Goal: Check status: Check status

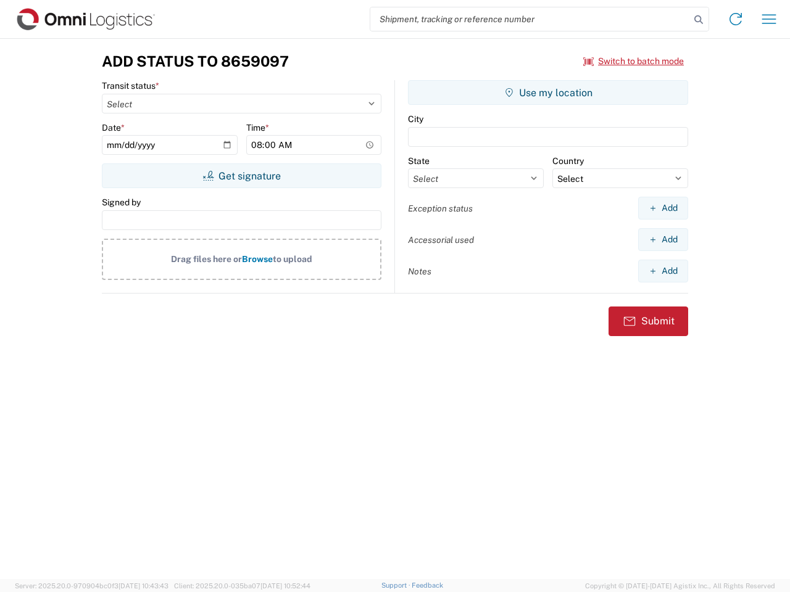
click at [530, 19] on input "search" at bounding box center [530, 18] width 320 height 23
click at [698, 20] on icon at bounding box center [698, 19] width 17 height 17
click at [735, 19] on icon at bounding box center [735, 19] width 20 height 20
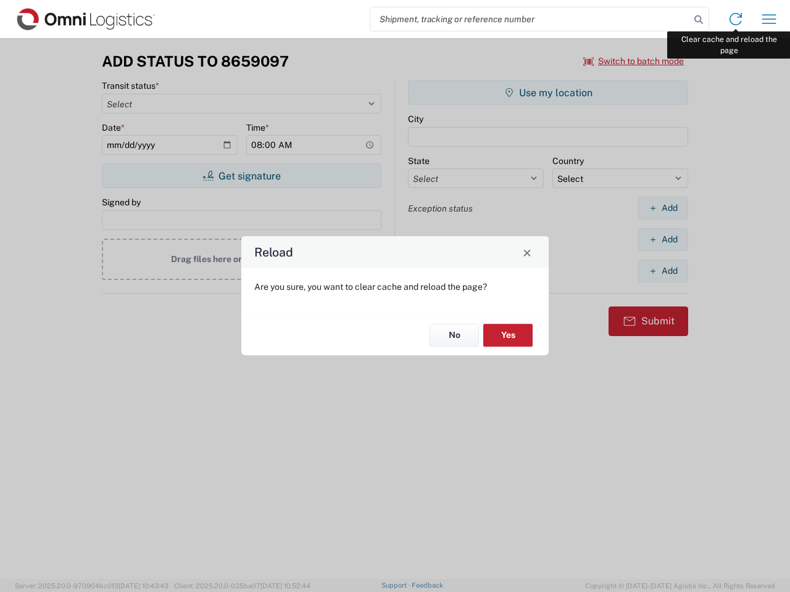
click at [769, 19] on div "Reload Are you sure, you want to clear cache and reload the page? No Yes" at bounding box center [395, 296] width 790 height 592
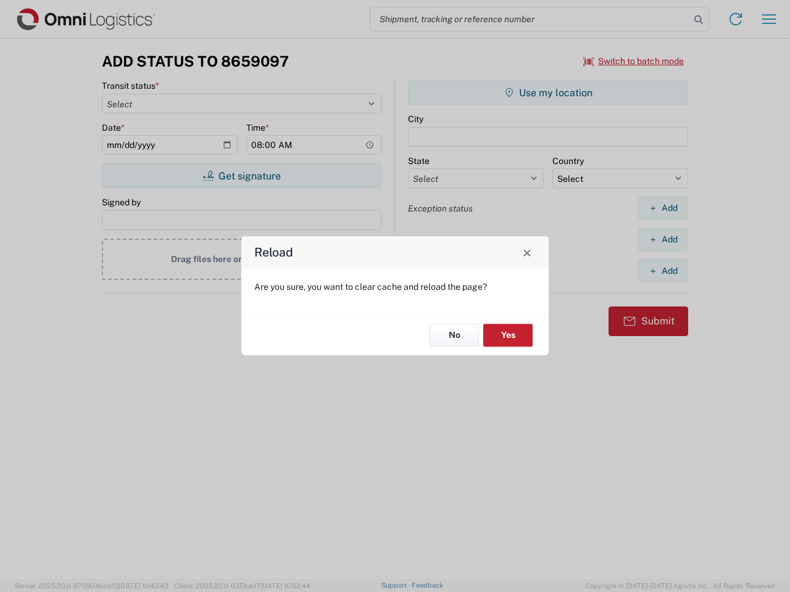
click at [634, 61] on div "Reload Are you sure, you want to clear cache and reload the page? No Yes" at bounding box center [395, 296] width 790 height 592
click at [241, 176] on div "Reload Are you sure, you want to clear cache and reload the page? No Yes" at bounding box center [395, 296] width 790 height 592
click at [548, 93] on div "Reload Are you sure, you want to clear cache and reload the page? No Yes" at bounding box center [395, 296] width 790 height 592
click at [663, 208] on div "Reload Are you sure, you want to clear cache and reload the page? No Yes" at bounding box center [395, 296] width 790 height 592
click at [663, 239] on div "Reload Are you sure, you want to clear cache and reload the page? No Yes" at bounding box center [395, 296] width 790 height 592
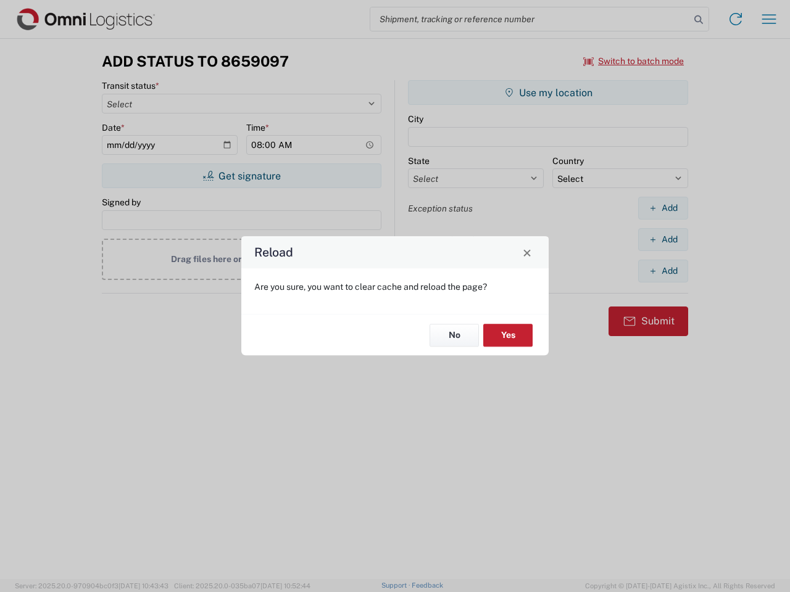
click at [663, 271] on div "Reload Are you sure, you want to clear cache and reload the page? No Yes" at bounding box center [395, 296] width 790 height 592
